Goal: Task Accomplishment & Management: Use online tool/utility

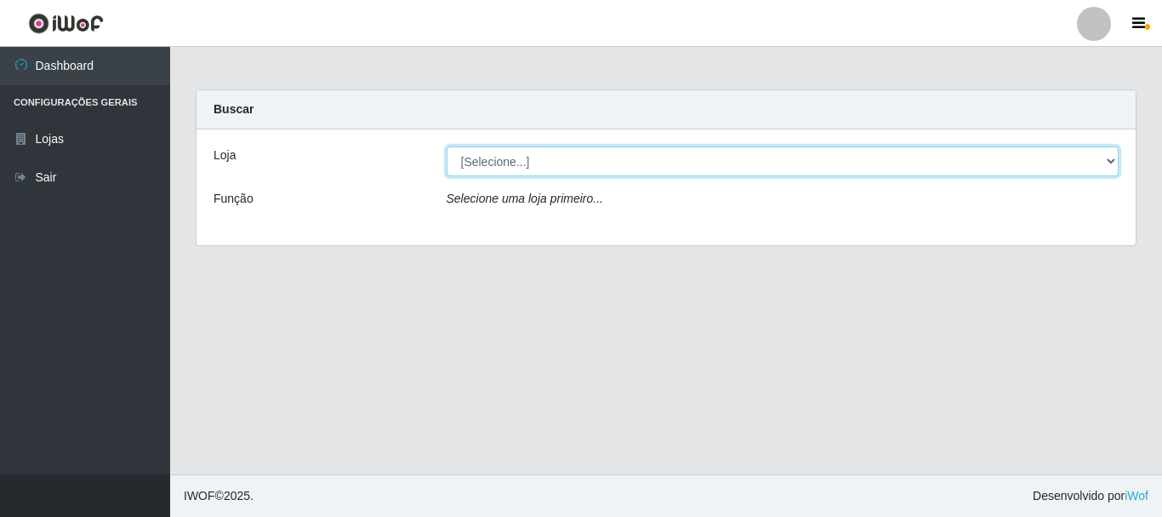
click at [557, 171] on select "[Selecione...] Casatudo BR" at bounding box center [783, 161] width 673 height 30
select select "197"
click at [447, 146] on select "[Selecione...] Casatudo BR" at bounding box center [783, 161] width 673 height 30
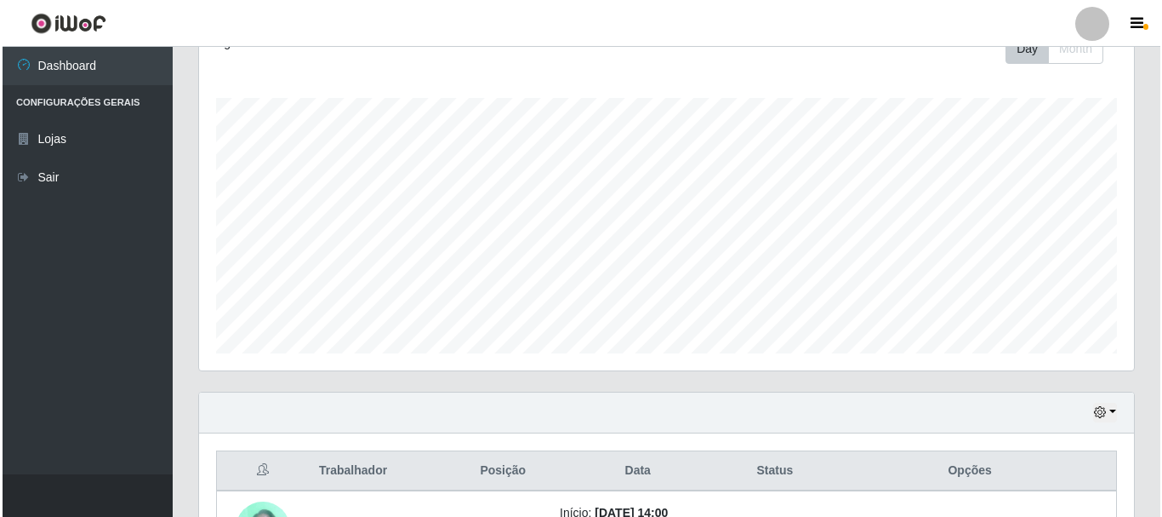
scroll to position [386, 0]
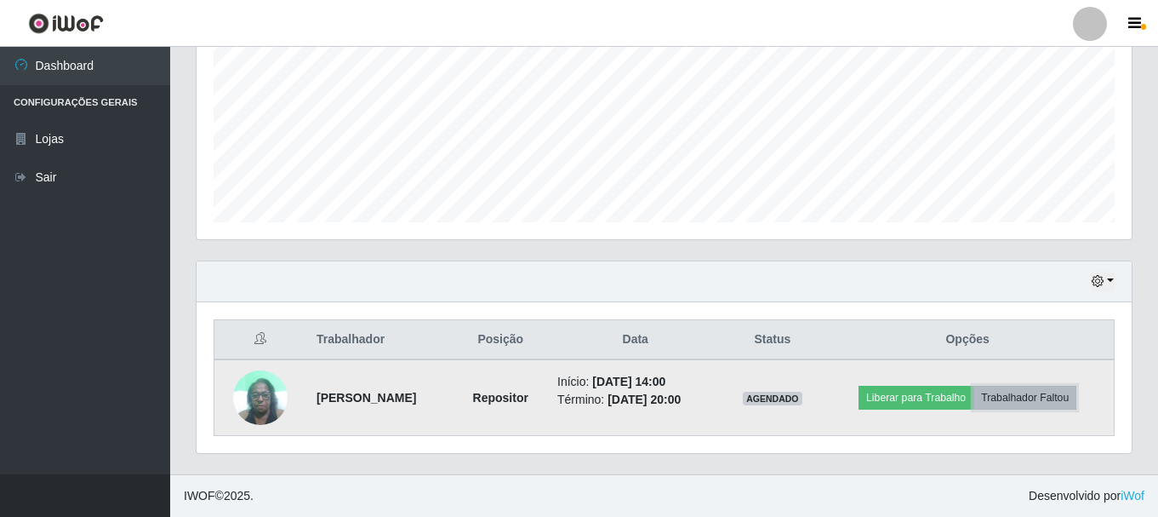
click at [1003, 397] on button "Trabalhador Faltou" at bounding box center [1025, 397] width 103 height 24
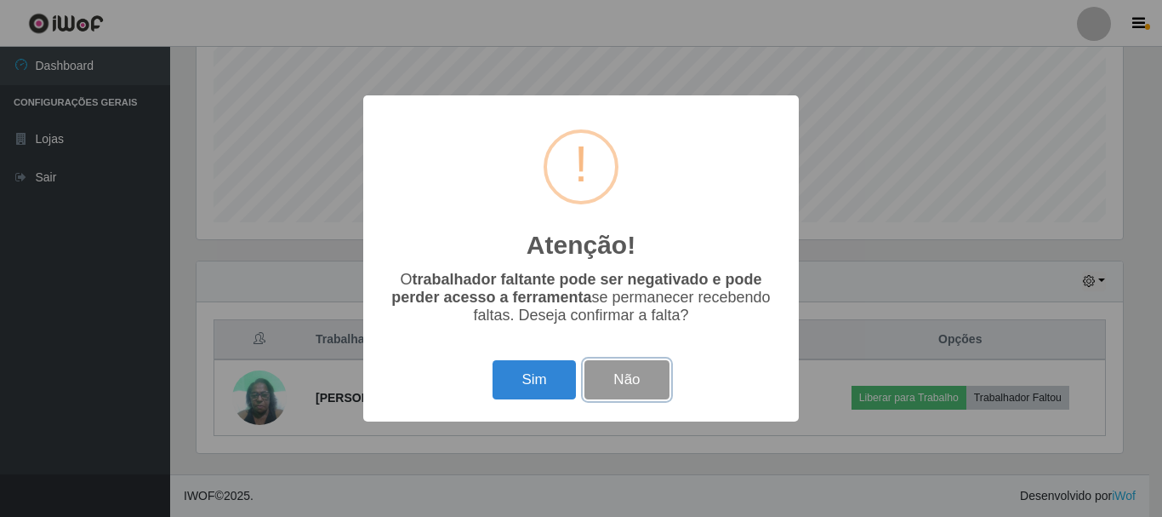
click at [641, 380] on button "Não" at bounding box center [627, 380] width 84 height 40
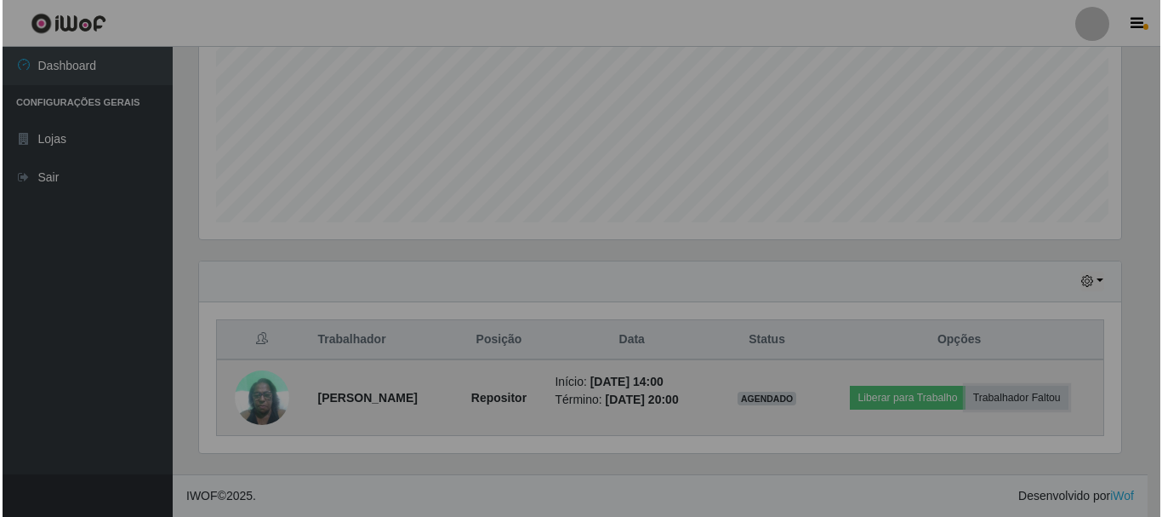
scroll to position [353, 935]
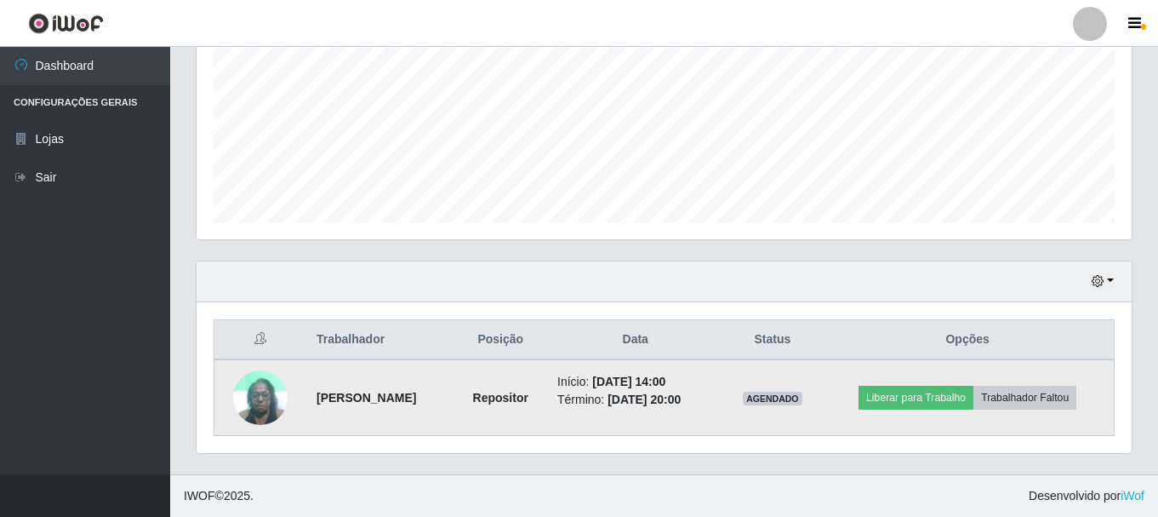
click at [270, 397] on img at bounding box center [260, 397] width 54 height 72
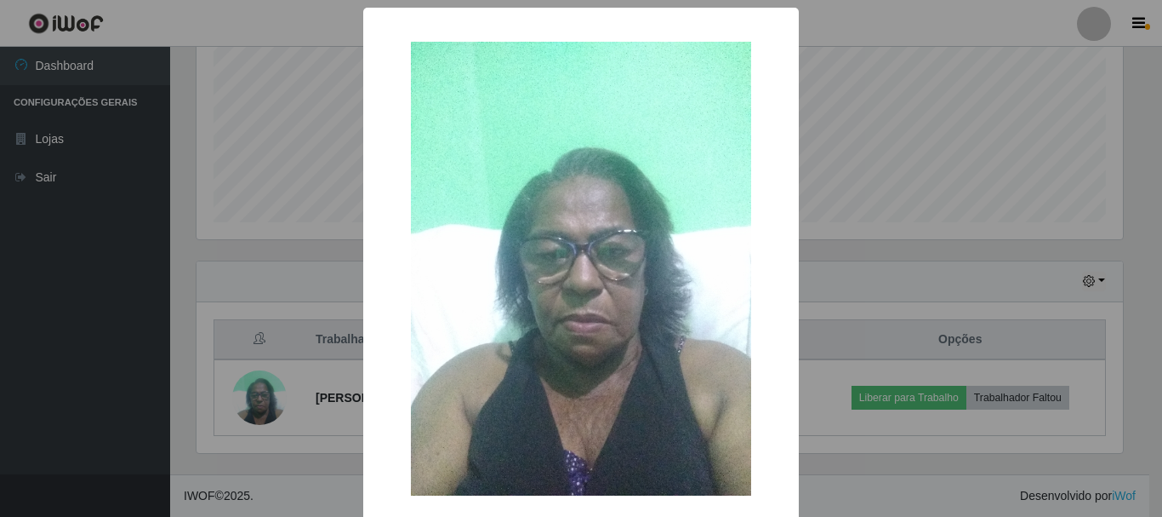
click at [1011, 335] on div "× OK Cancel" at bounding box center [581, 258] width 1162 height 517
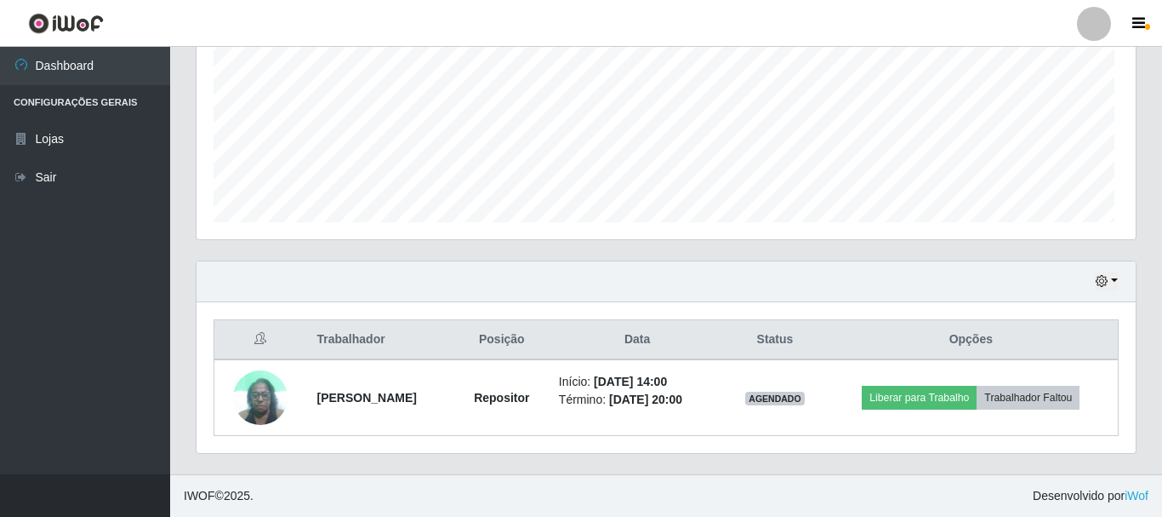
scroll to position [353, 935]
click at [1052, 398] on button "Trabalhador Faltou" at bounding box center [1025, 397] width 103 height 24
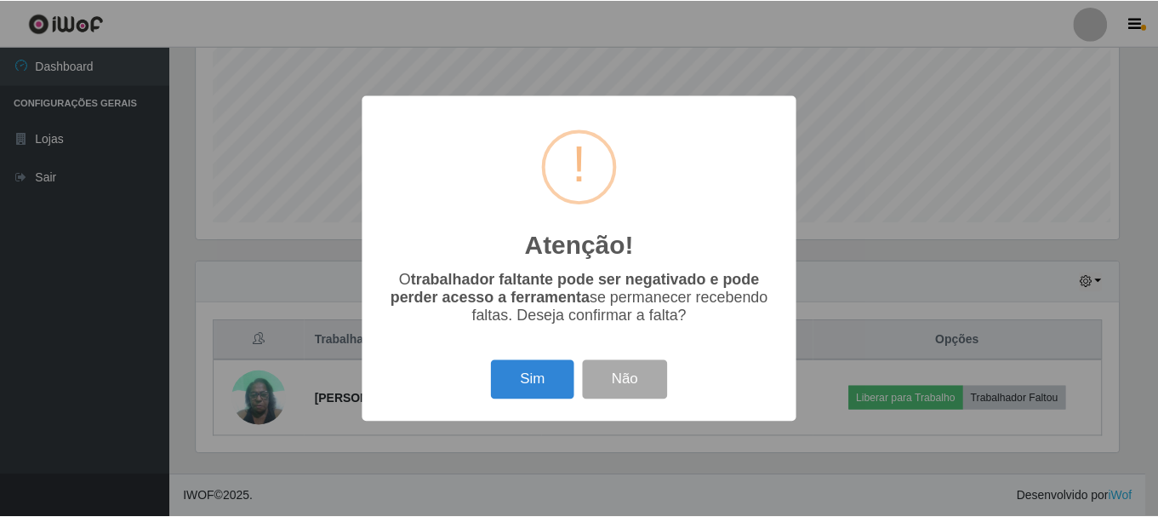
scroll to position [353, 927]
click at [525, 390] on button "Sim" at bounding box center [534, 380] width 83 height 40
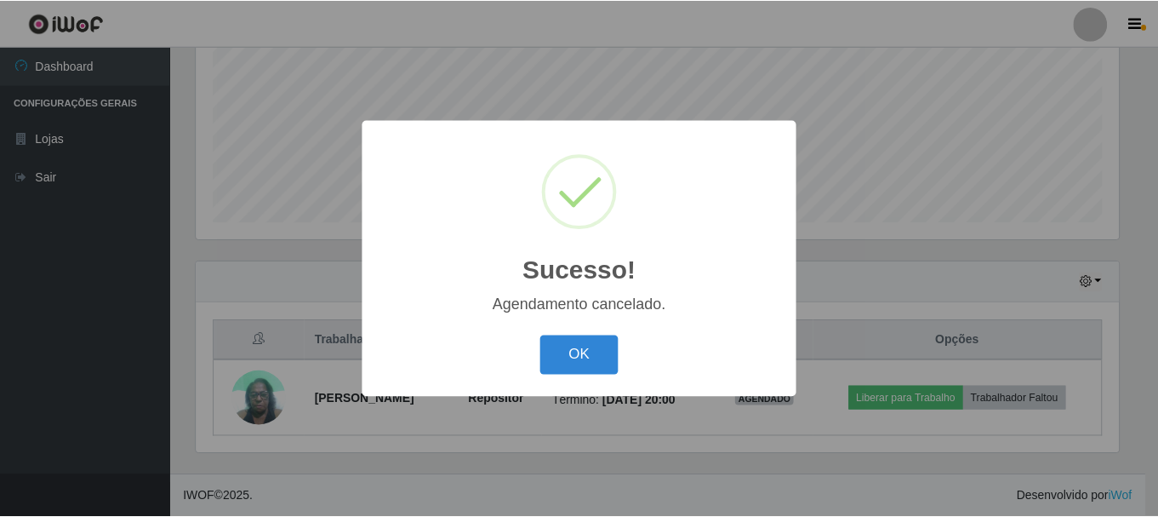
scroll to position [311, 0]
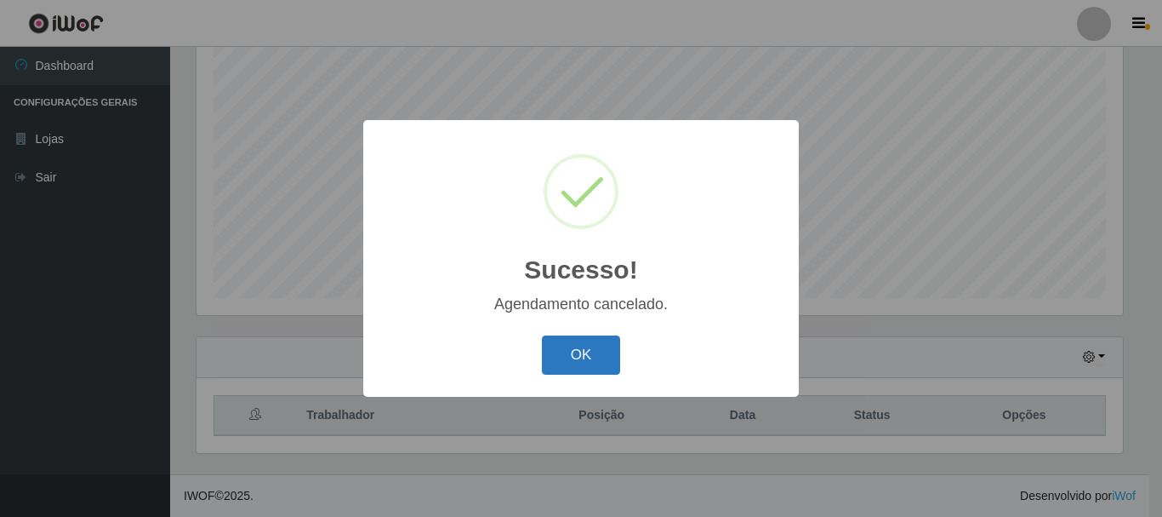
click at [568, 355] on button "OK" at bounding box center [581, 355] width 79 height 40
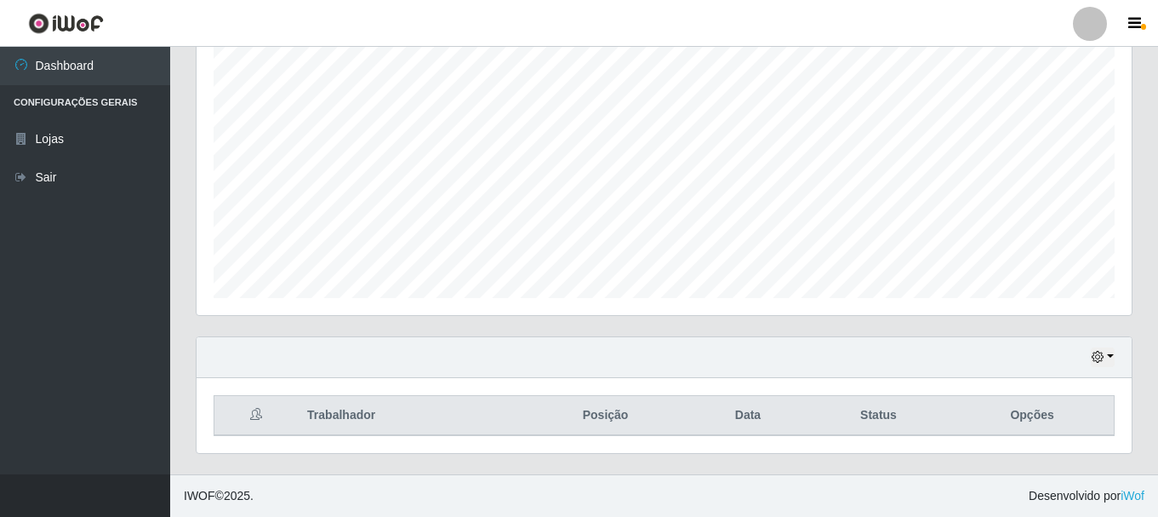
scroll to position [0, 0]
